Goal: Book appointment/travel/reservation

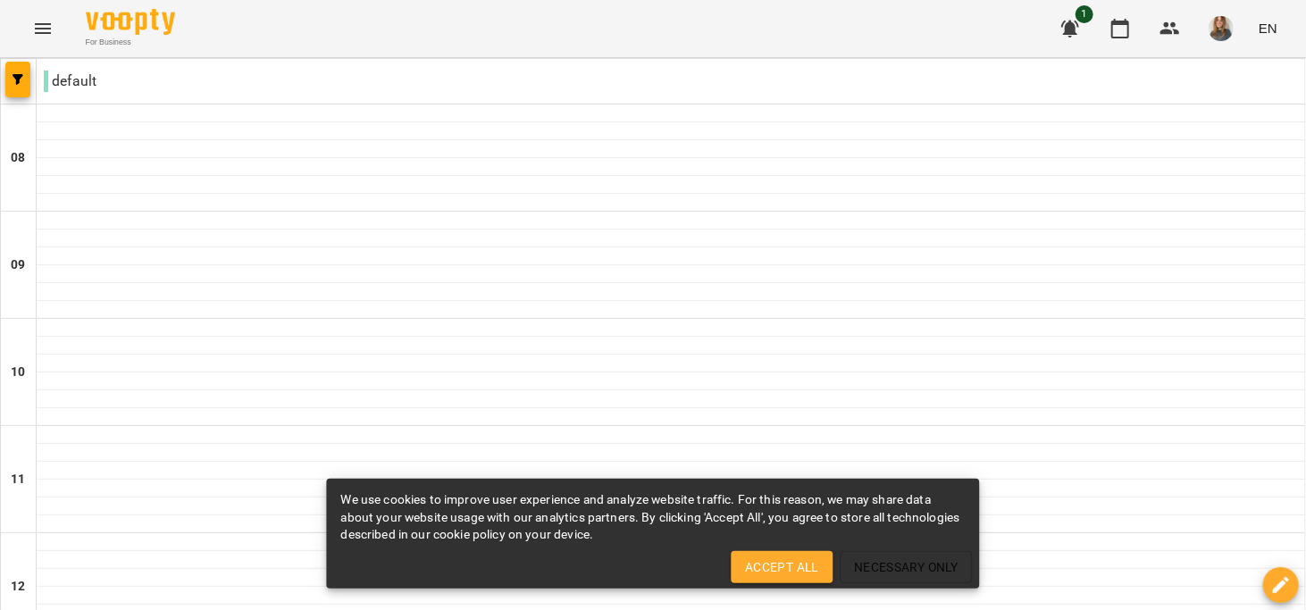
scroll to position [677, 0]
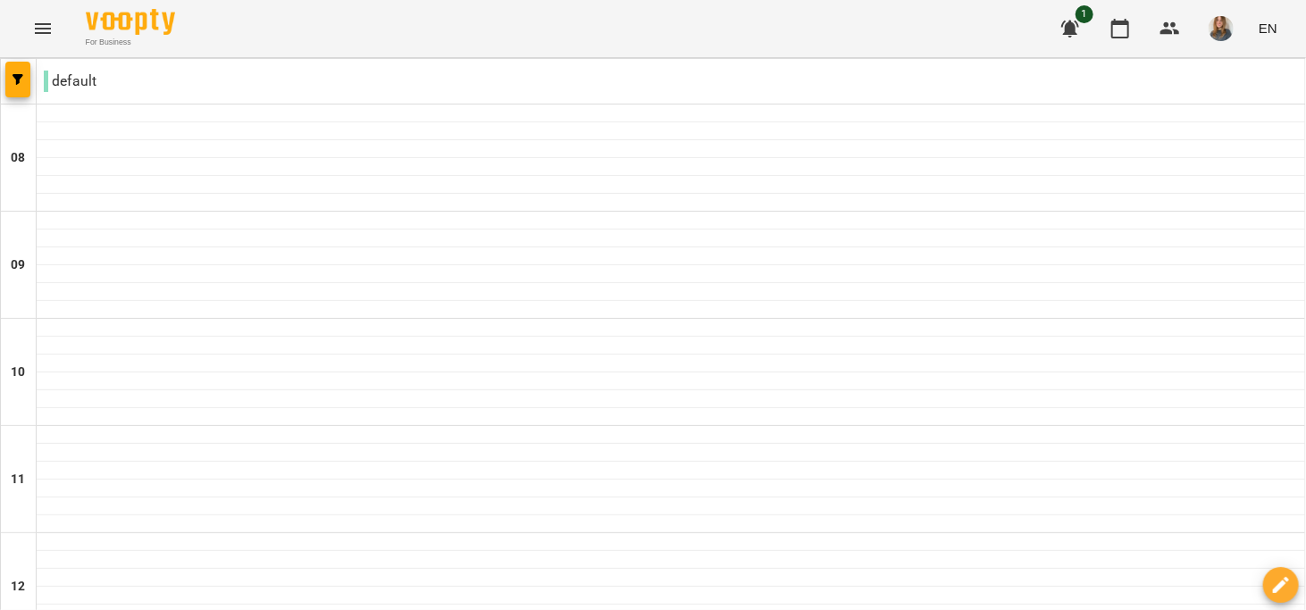
type input "**********"
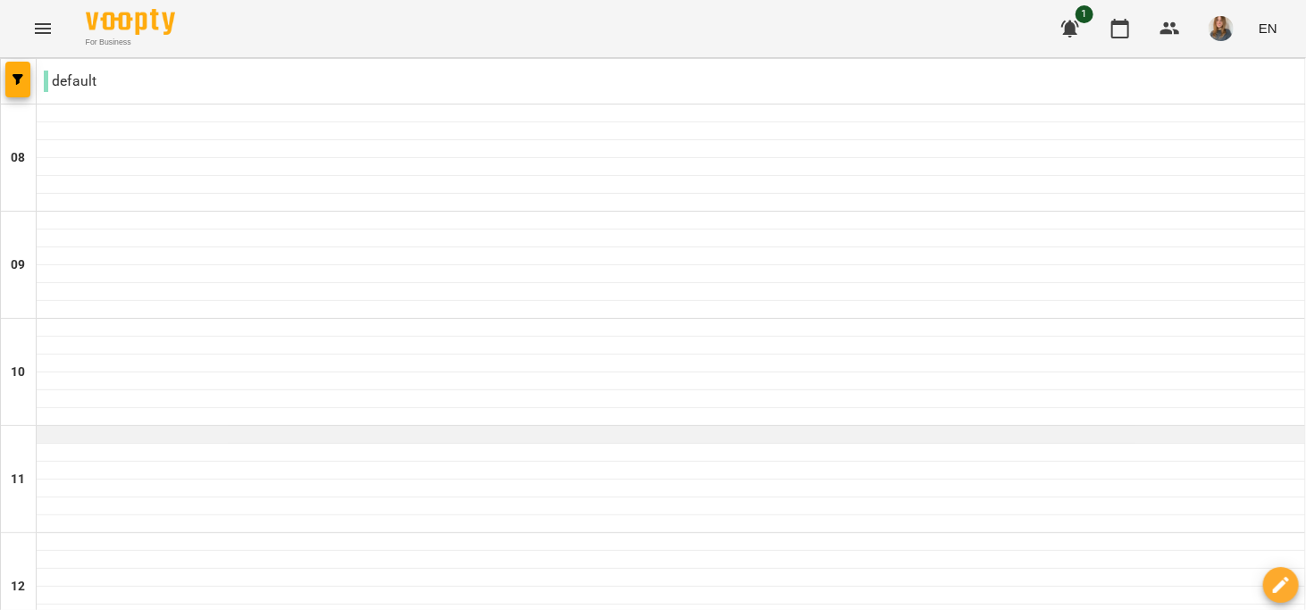
scroll to position [1057, 0]
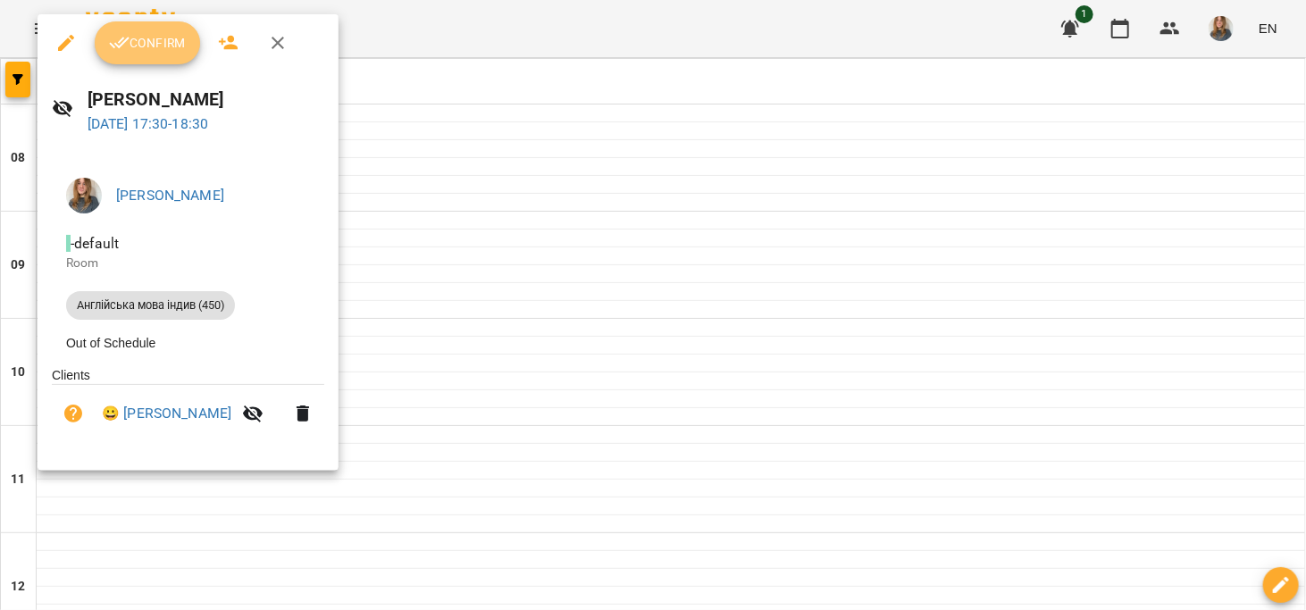
click at [136, 58] on button "Confirm" at bounding box center [147, 42] width 105 height 43
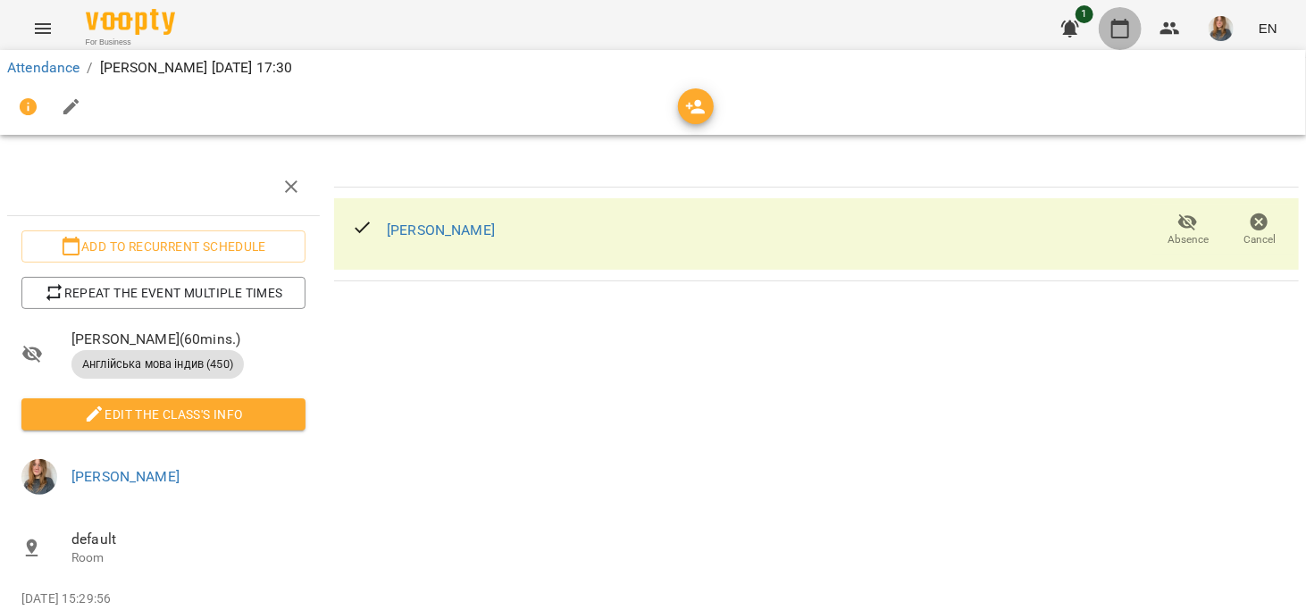
click at [1106, 34] on button "button" at bounding box center [1120, 28] width 43 height 43
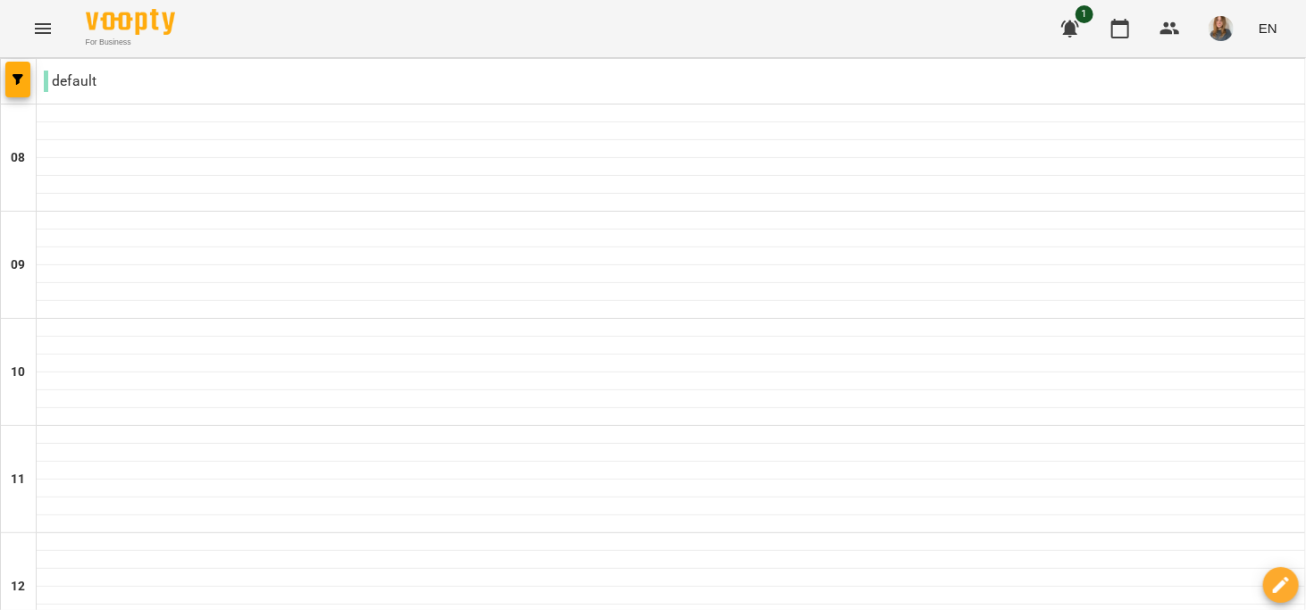
scroll to position [946, 0]
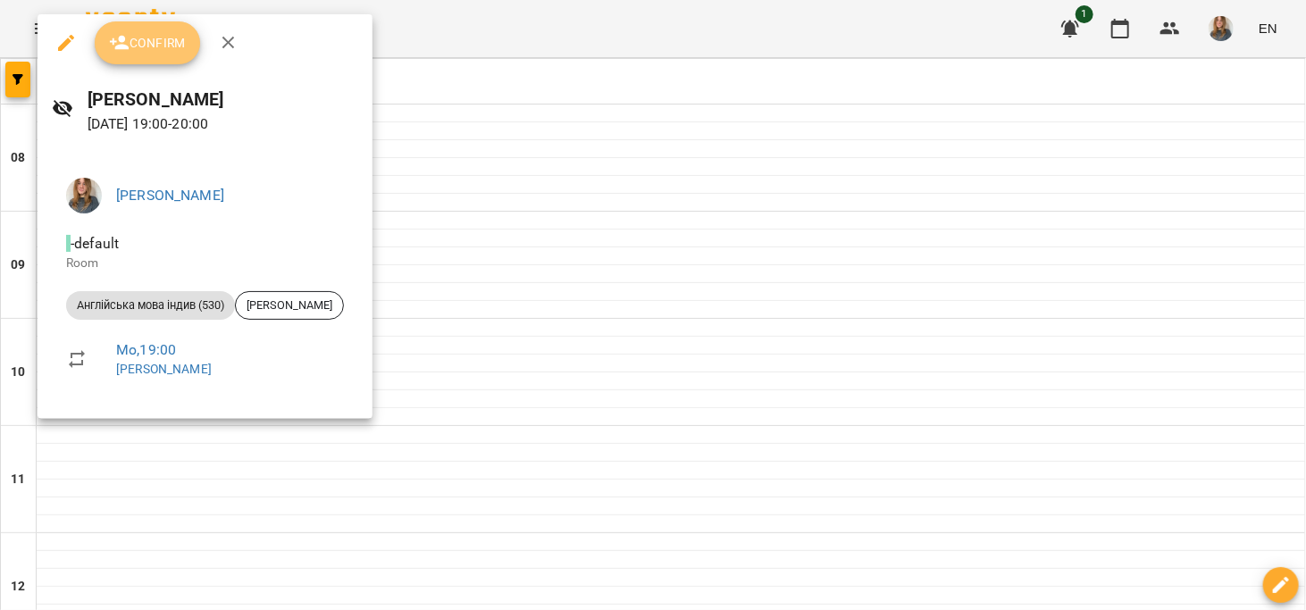
click at [150, 34] on span "Confirm" at bounding box center [147, 42] width 77 height 21
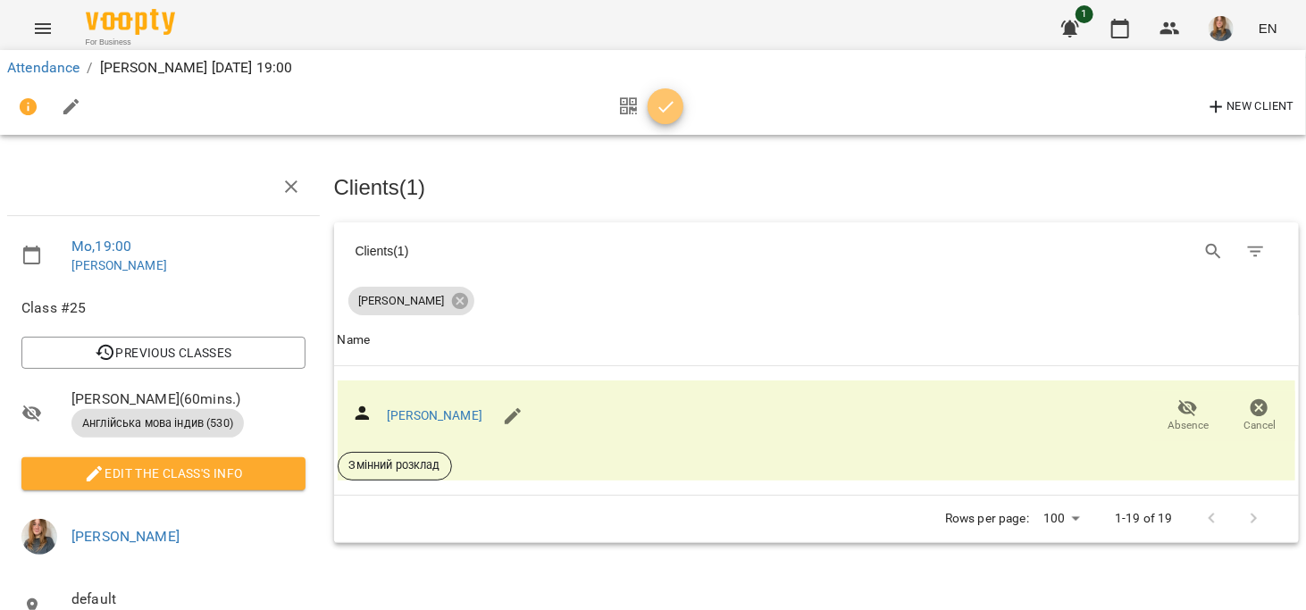
click at [657, 120] on button "button" at bounding box center [666, 106] width 36 height 36
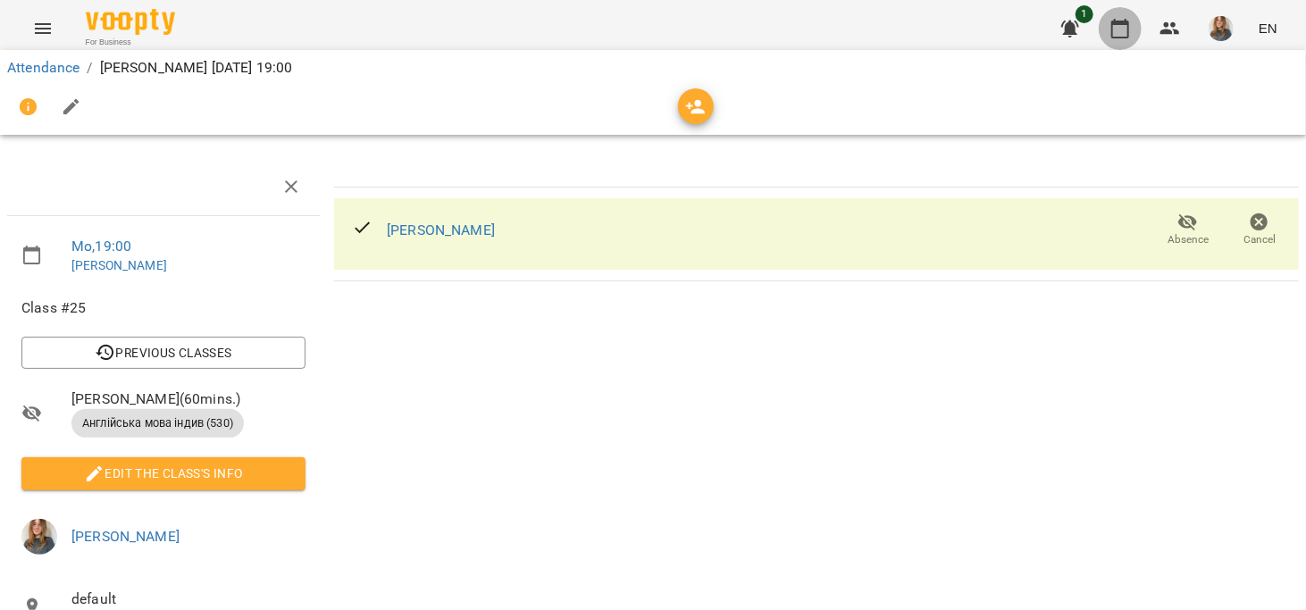
click at [1129, 36] on icon "button" at bounding box center [1120, 29] width 18 height 20
